Goal: Find specific page/section: Find specific page/section

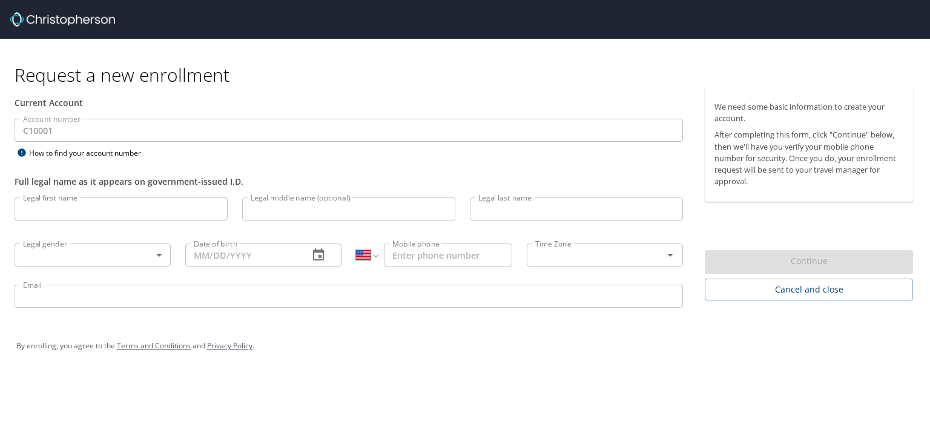
select select "US"
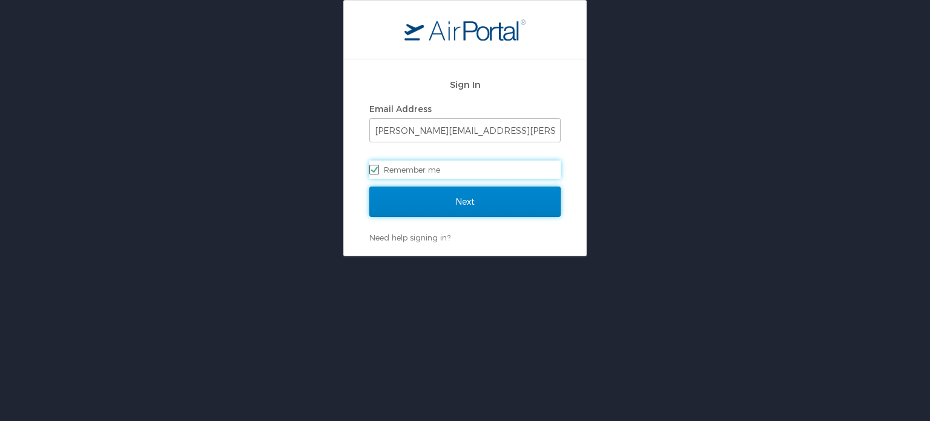
click at [460, 205] on input "Next" at bounding box center [464, 201] width 191 height 30
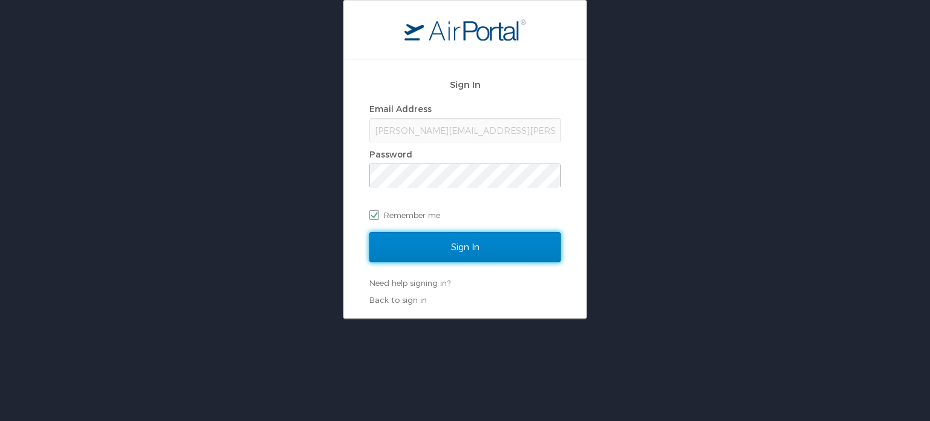
click at [500, 241] on input "Sign In" at bounding box center [464, 247] width 191 height 30
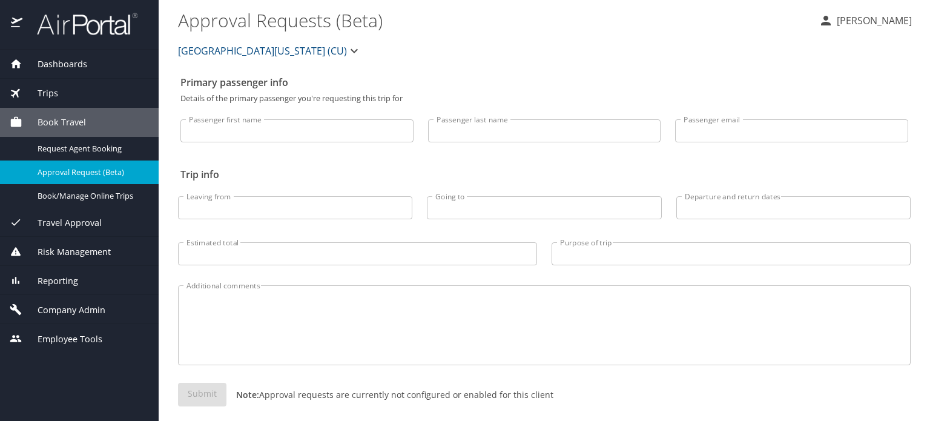
click at [55, 89] on span "Trips" at bounding box center [40, 93] width 36 height 13
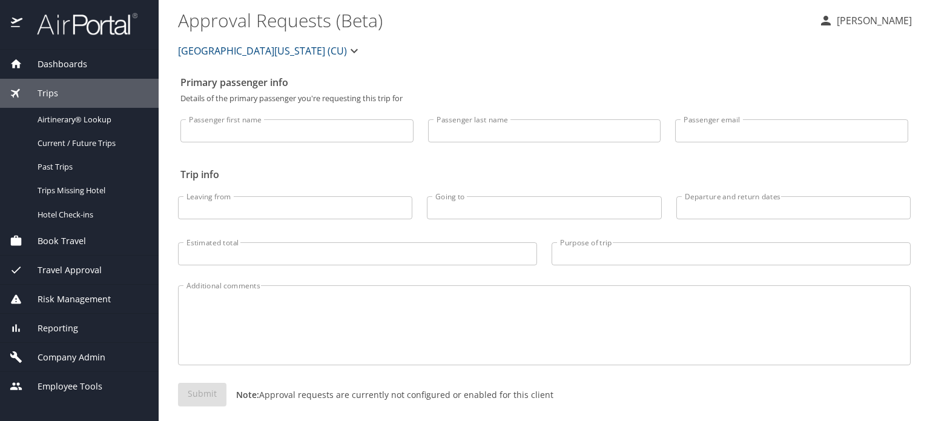
click at [230, 53] on span "University of Colorado (CU)" at bounding box center [262, 50] width 169 height 17
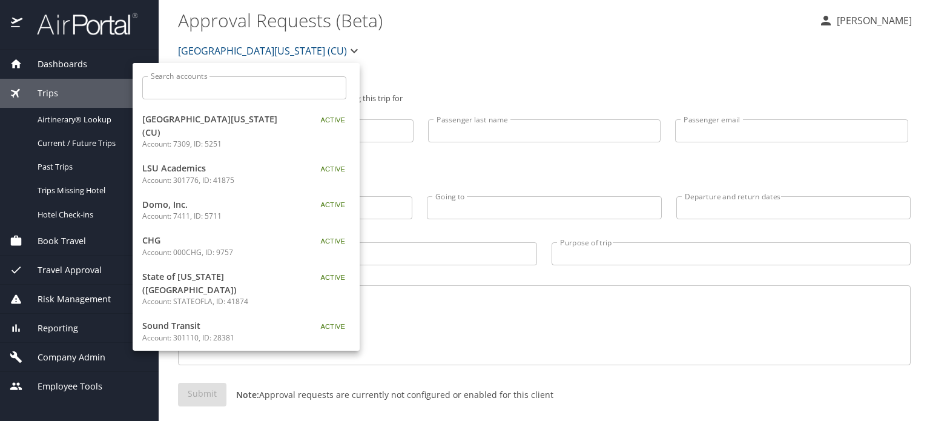
click at [177, 93] on input "Search accounts" at bounding box center [248, 87] width 196 height 23
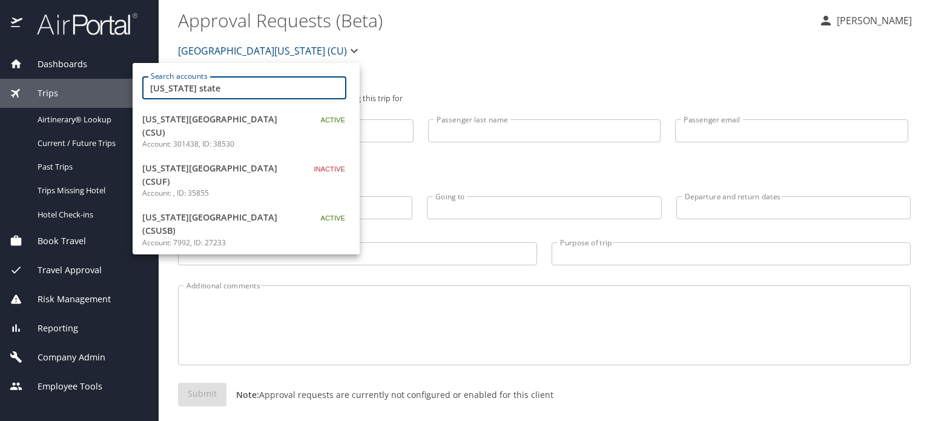
type input "california state"
drag, startPoint x: 203, startPoint y: 124, endPoint x: 807, endPoint y: 338, distance: 640.8
click at [203, 124] on span "California State University (CSU)" at bounding box center [217, 126] width 151 height 26
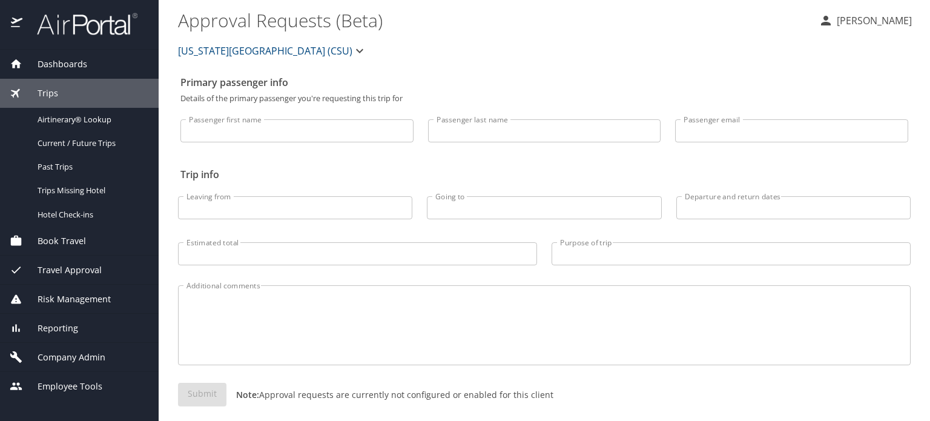
click at [70, 355] on span "Company Admin" at bounding box center [63, 356] width 83 height 13
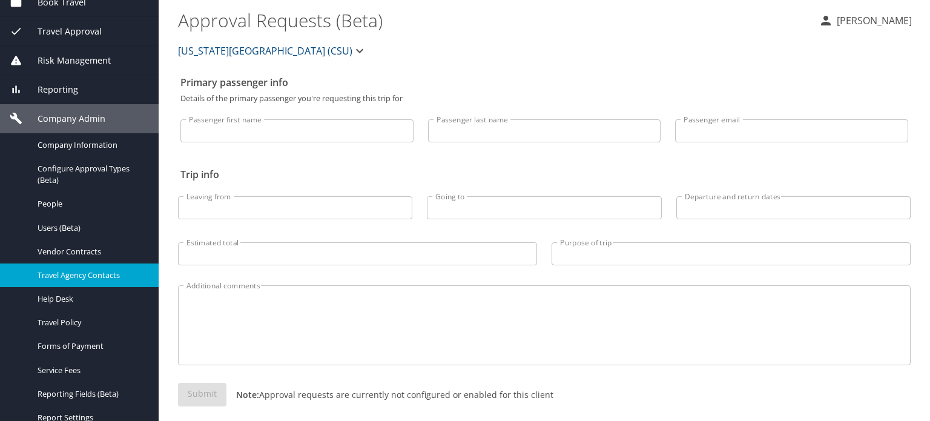
scroll to position [121, 0]
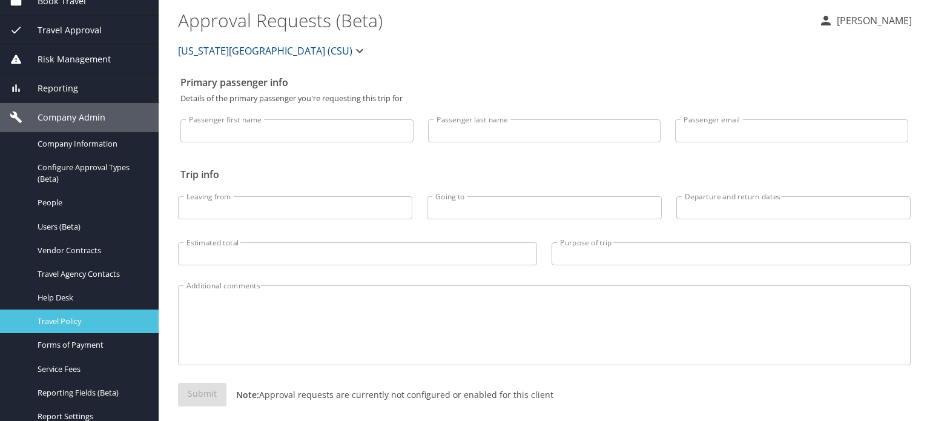
click at [70, 326] on span "Travel Policy" at bounding box center [91, 320] width 107 height 11
